Goal: Manage account settings

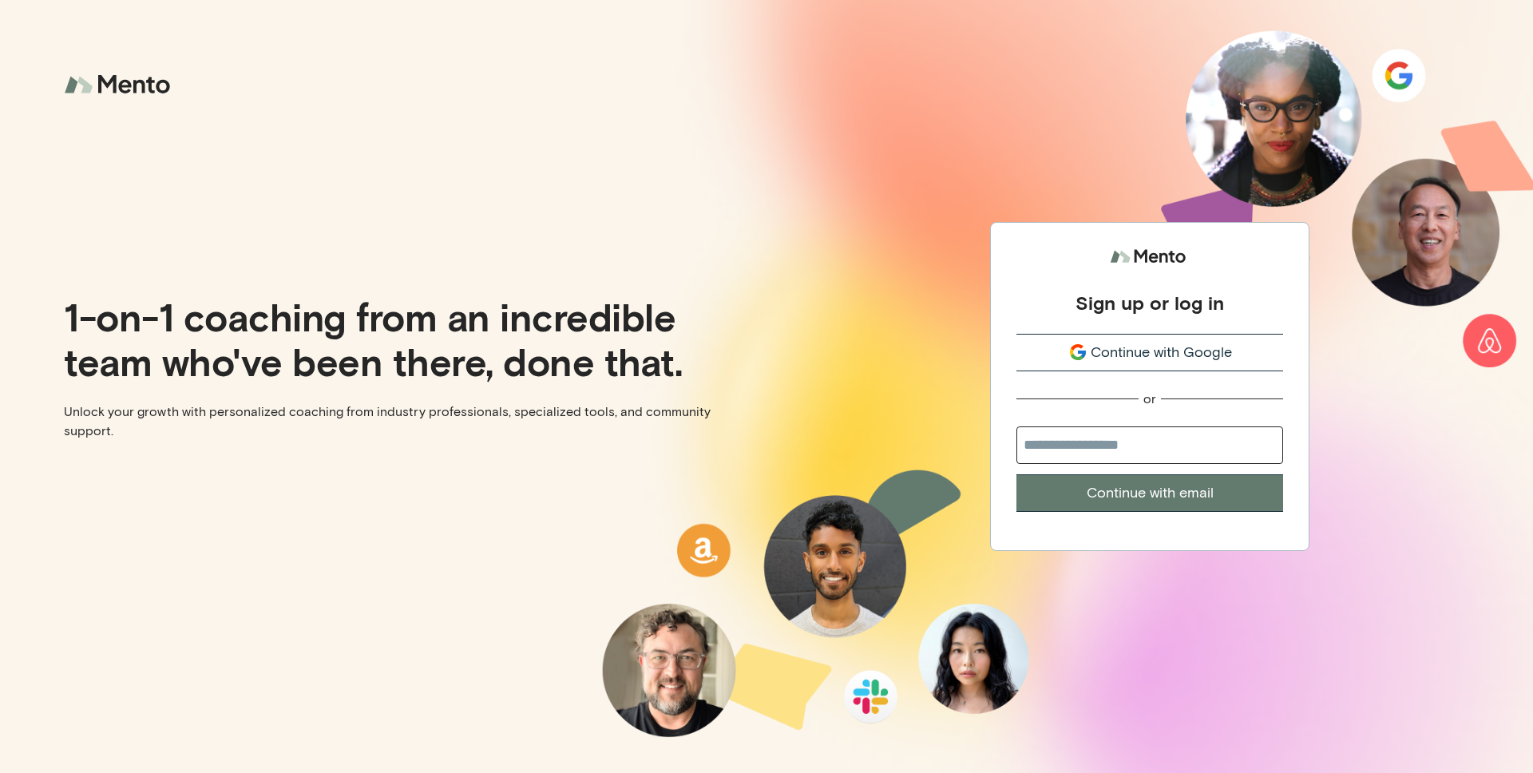
click at [1128, 451] on input "email" at bounding box center [1149, 445] width 267 height 38
type input "**********"
click at [1121, 495] on button "Continue with email" at bounding box center [1149, 493] width 267 height 38
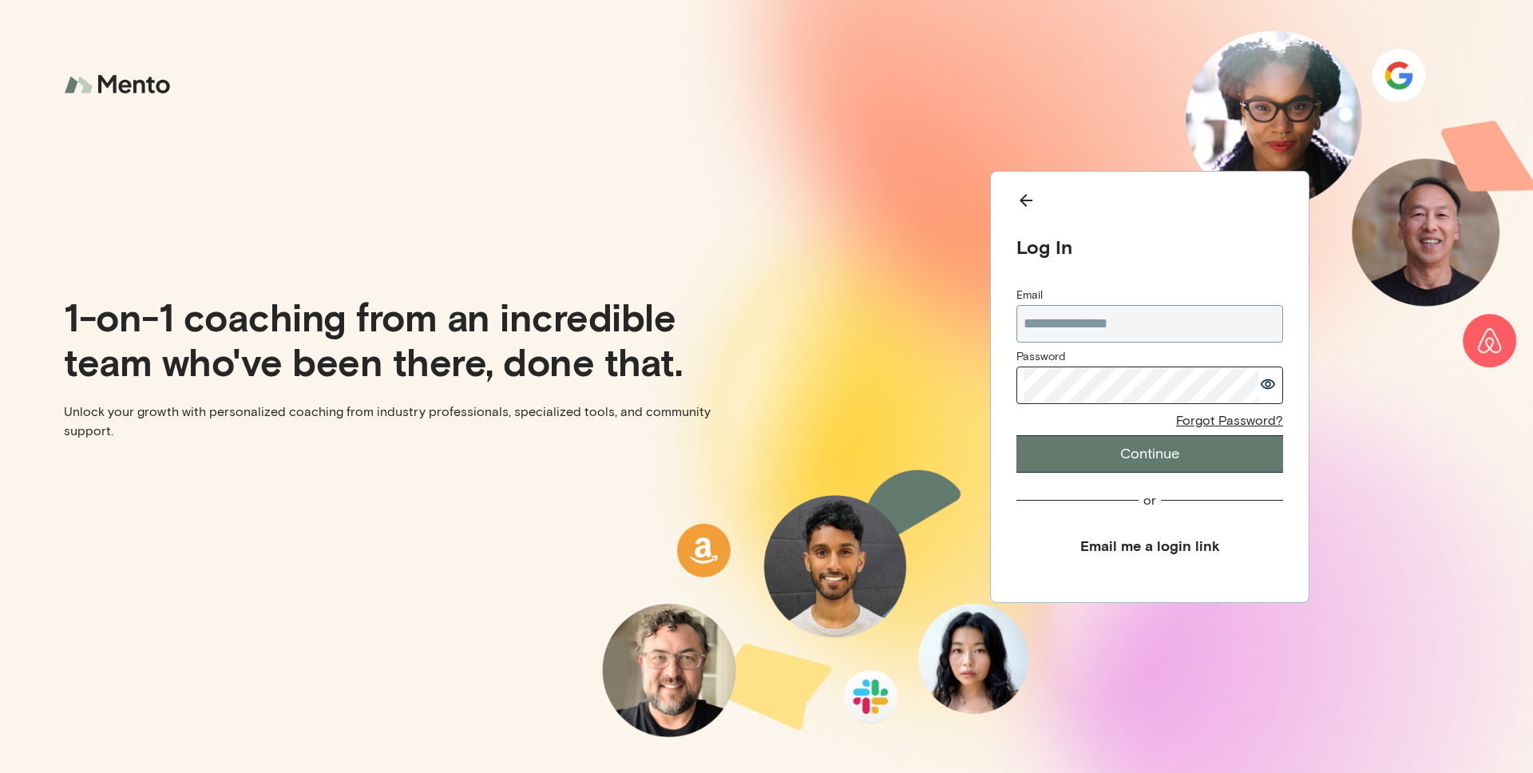
click at [1159, 461] on button "Continue" at bounding box center [1149, 454] width 267 height 38
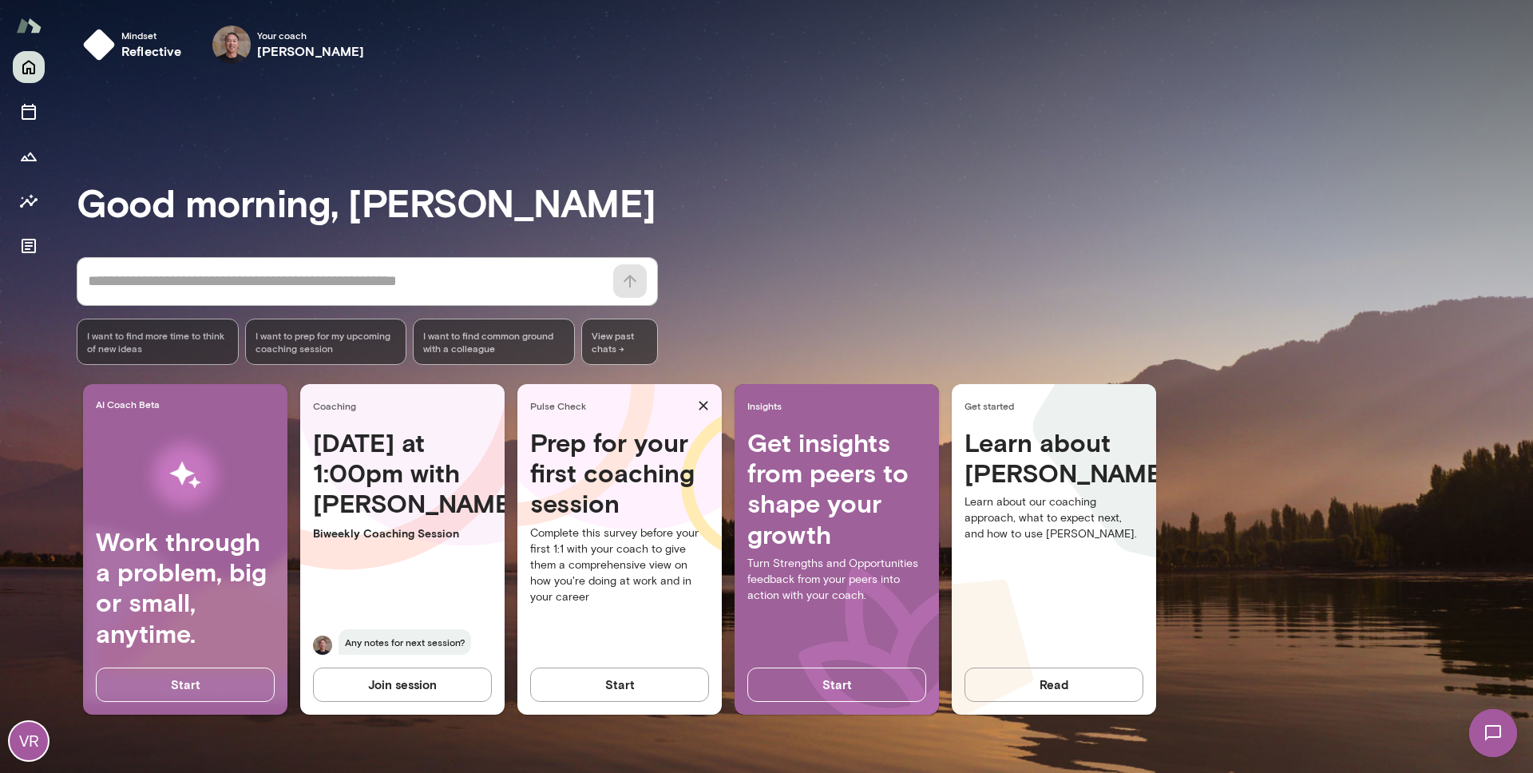
click at [34, 735] on div "VR" at bounding box center [29, 741] width 38 height 38
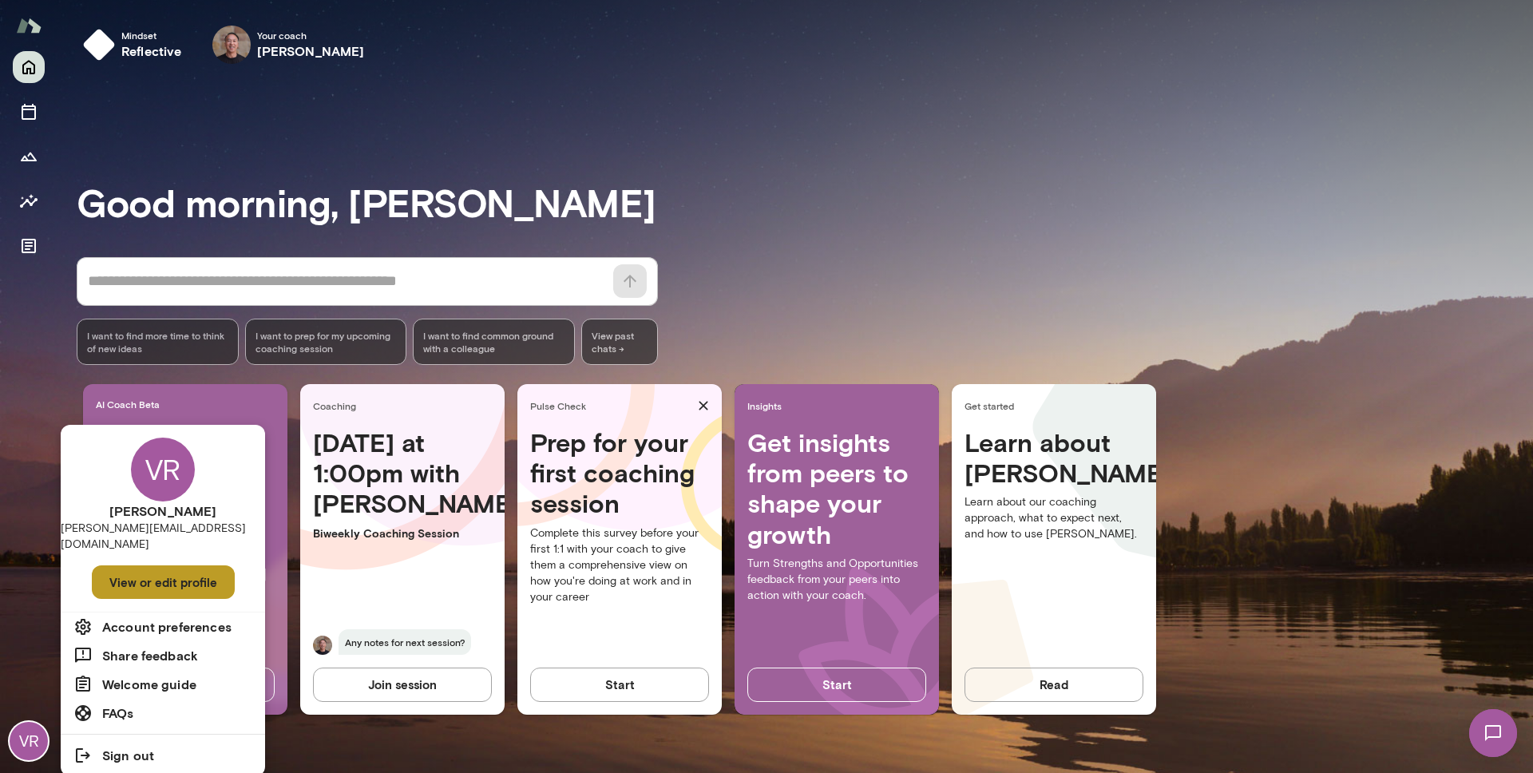
click at [168, 565] on button "View or edit profile" at bounding box center [163, 582] width 143 height 34
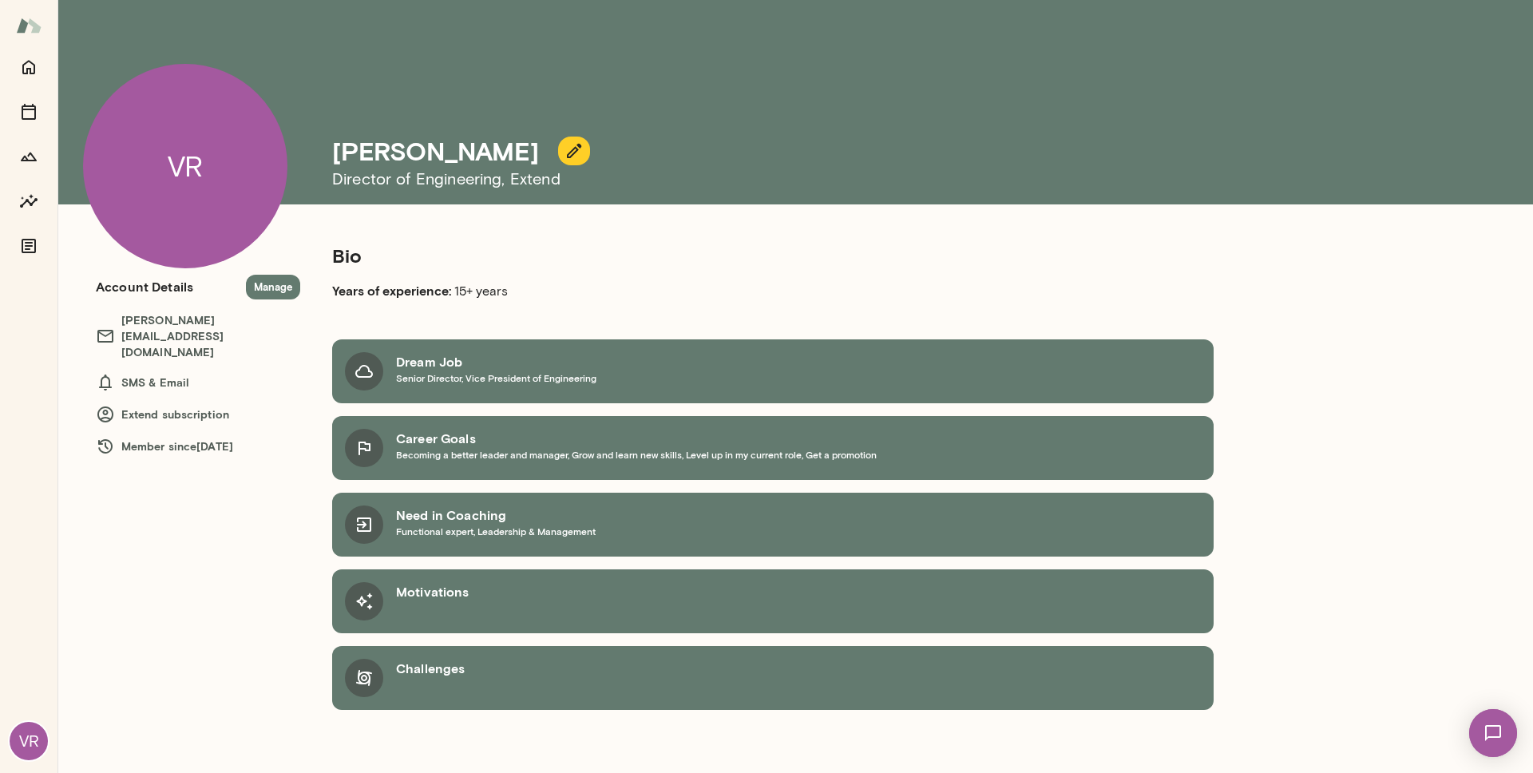
click at [442, 527] on span "Functional expert, Leadership & Management" at bounding box center [496, 531] width 200 height 13
click at [414, 517] on h6 "Need in Coaching" at bounding box center [496, 514] width 200 height 19
click at [363, 524] on icon at bounding box center [364, 524] width 14 height 14
click at [479, 532] on span "Functional expert, Leadership & Management" at bounding box center [496, 531] width 200 height 13
click at [32, 73] on icon "Home" at bounding box center [28, 68] width 13 height 14
